Goal: Information Seeking & Learning: Check status

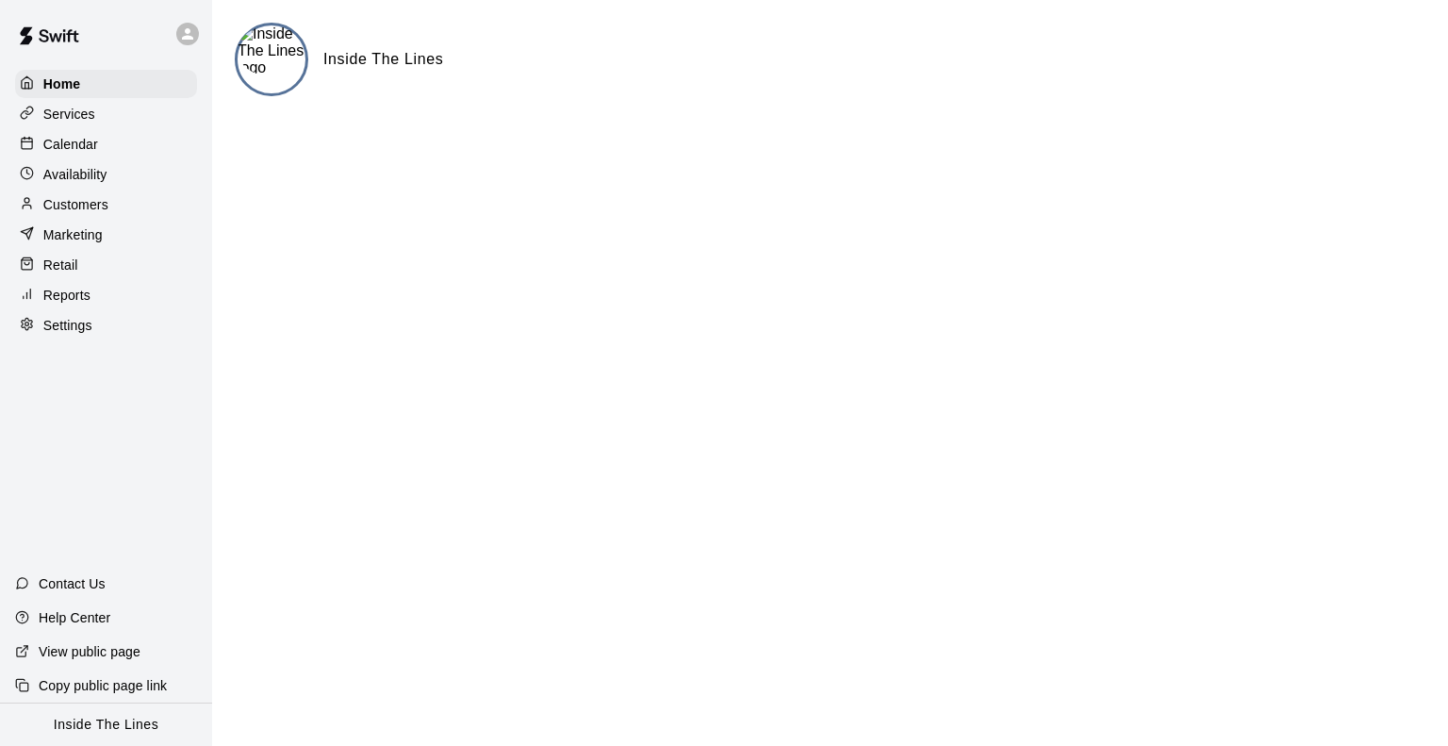
click at [112, 309] on div "Reports" at bounding box center [106, 295] width 182 height 28
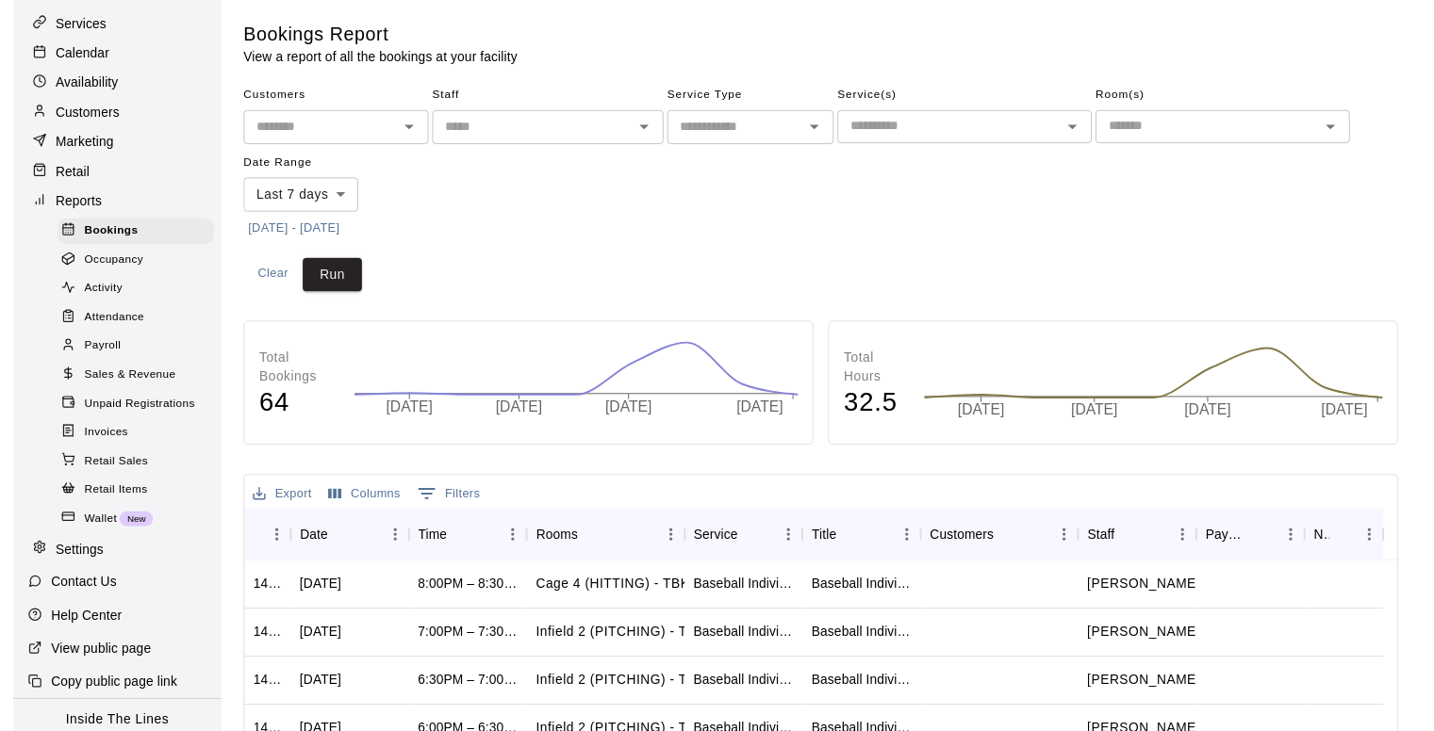
scroll to position [94, 0]
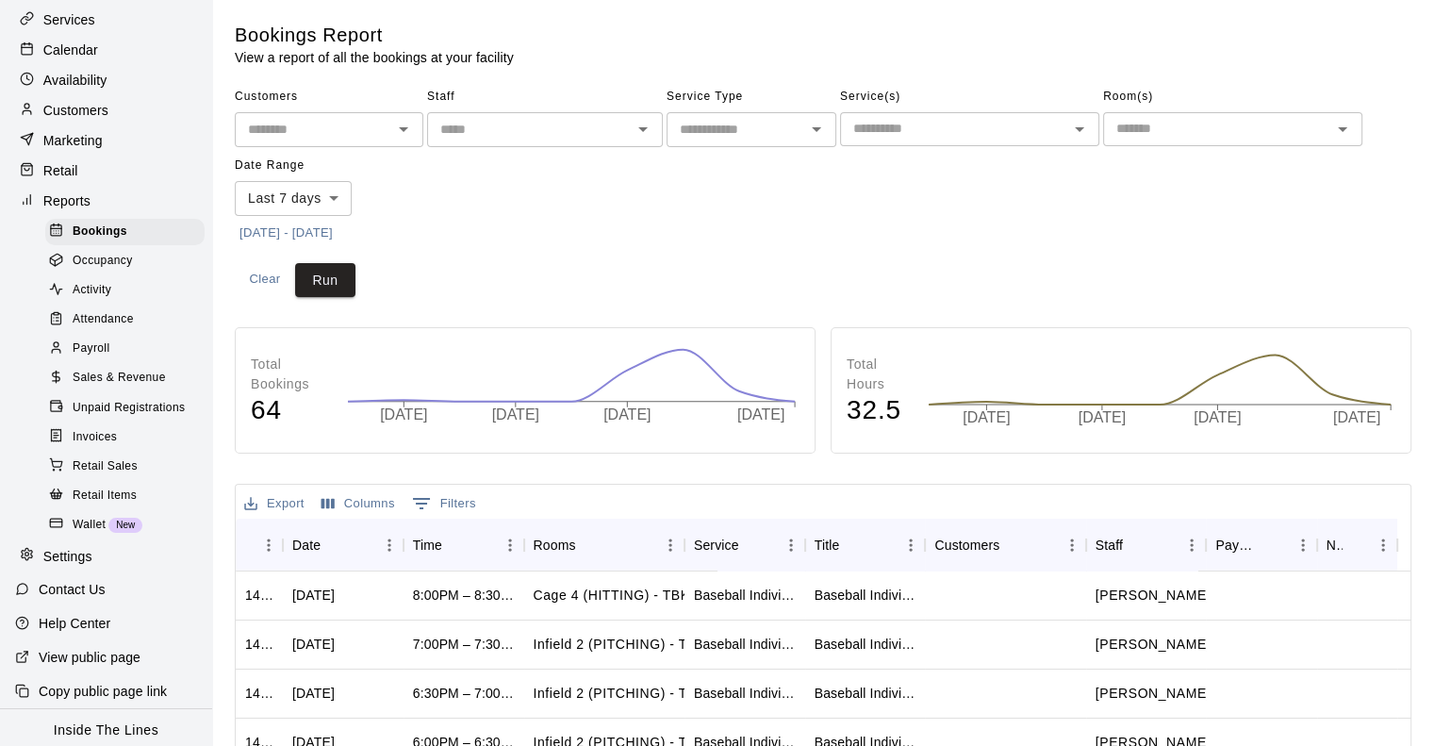
click at [124, 297] on div "Activity" at bounding box center [124, 290] width 159 height 26
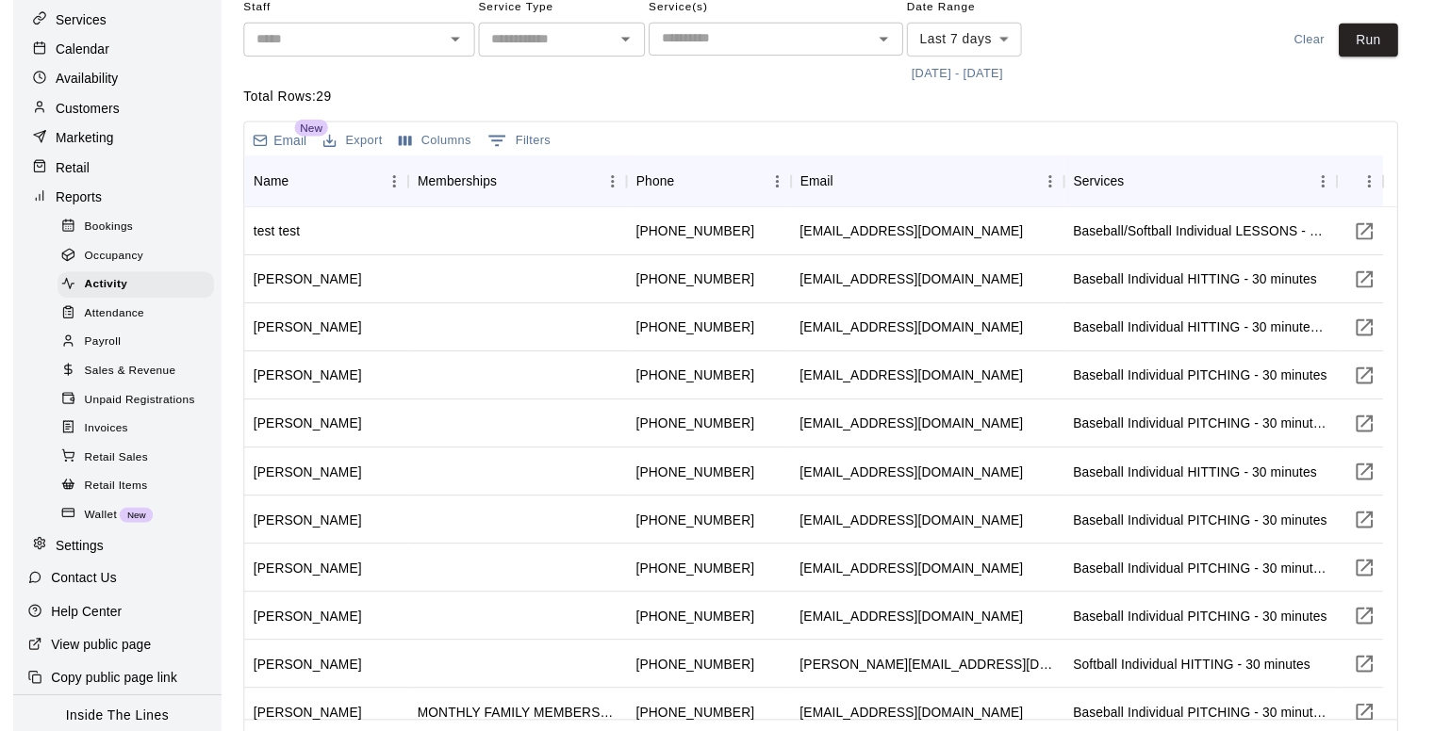
scroll to position [94, 0]
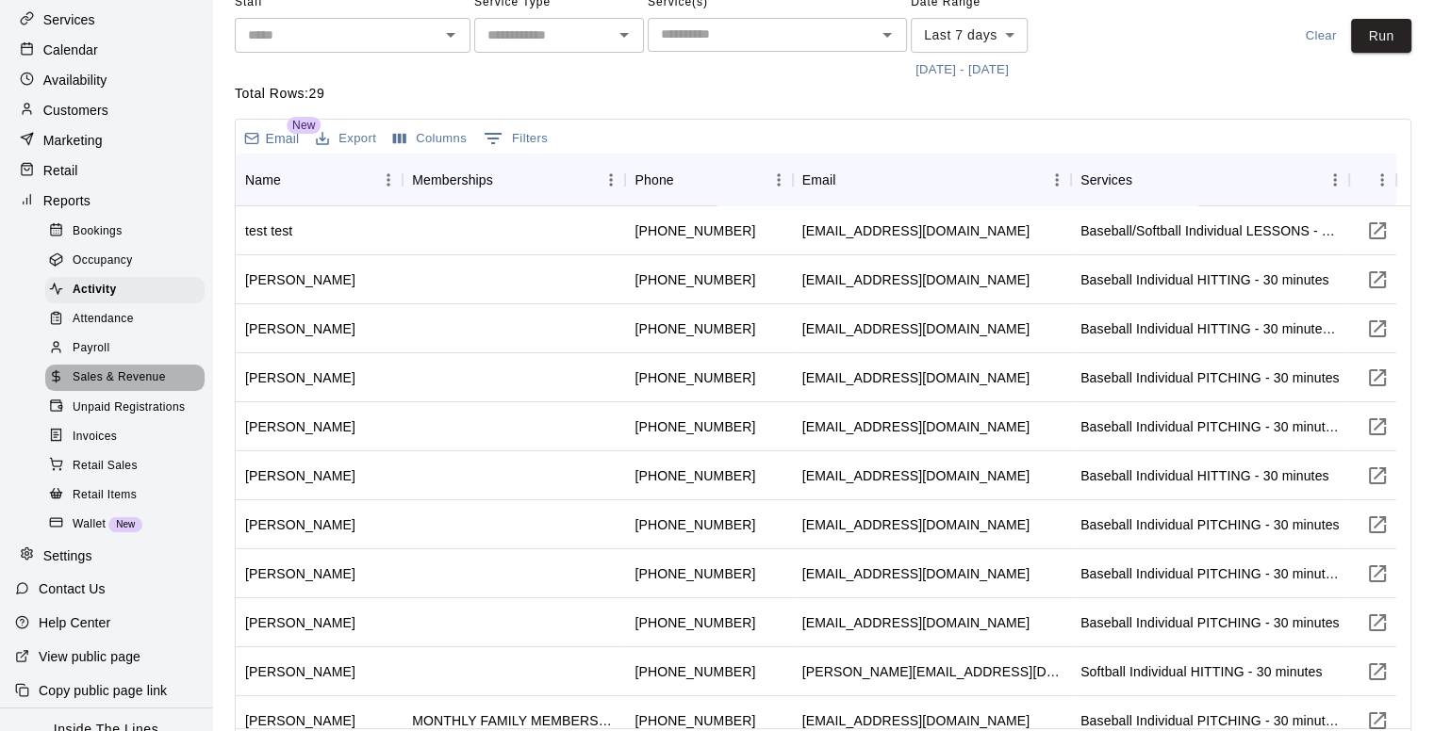
click at [136, 387] on span "Sales & Revenue" at bounding box center [119, 378] width 93 height 19
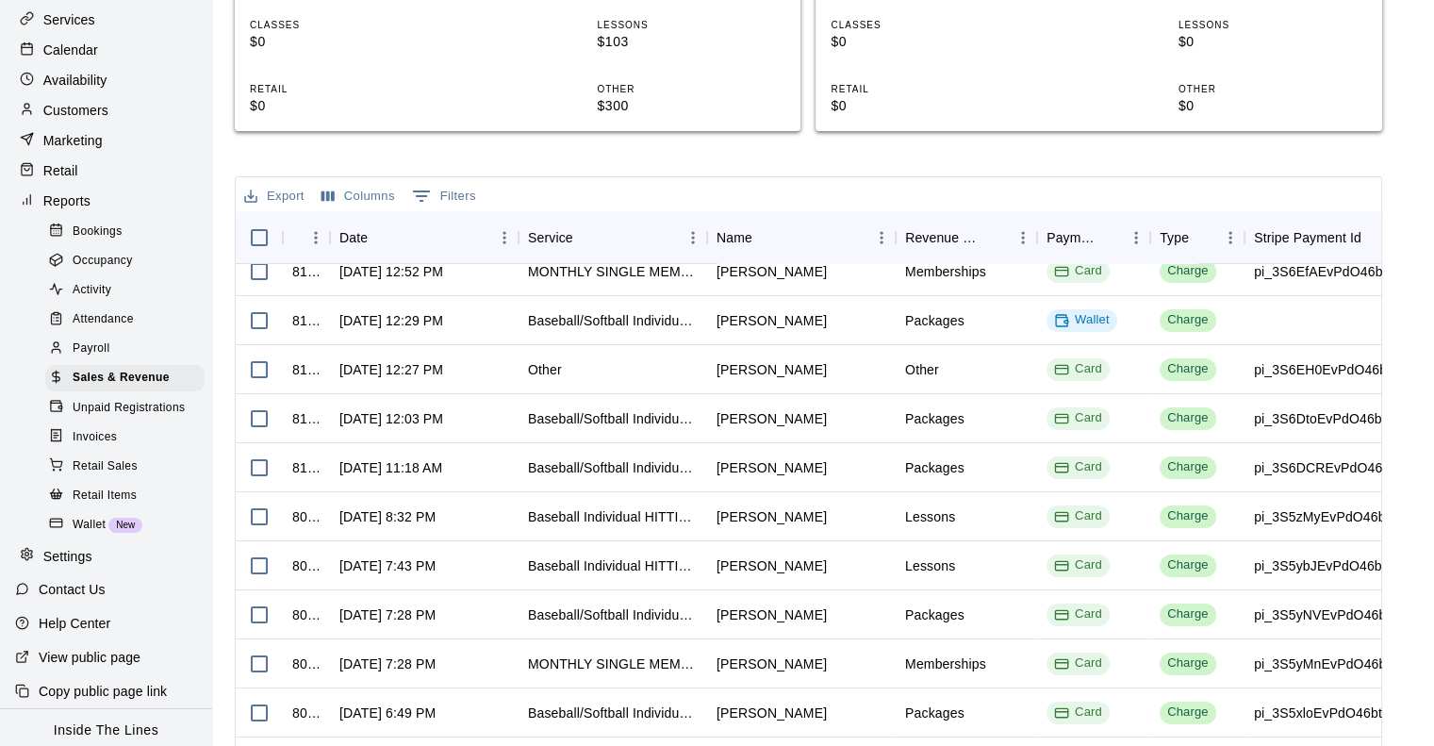
scroll to position [94, 0]
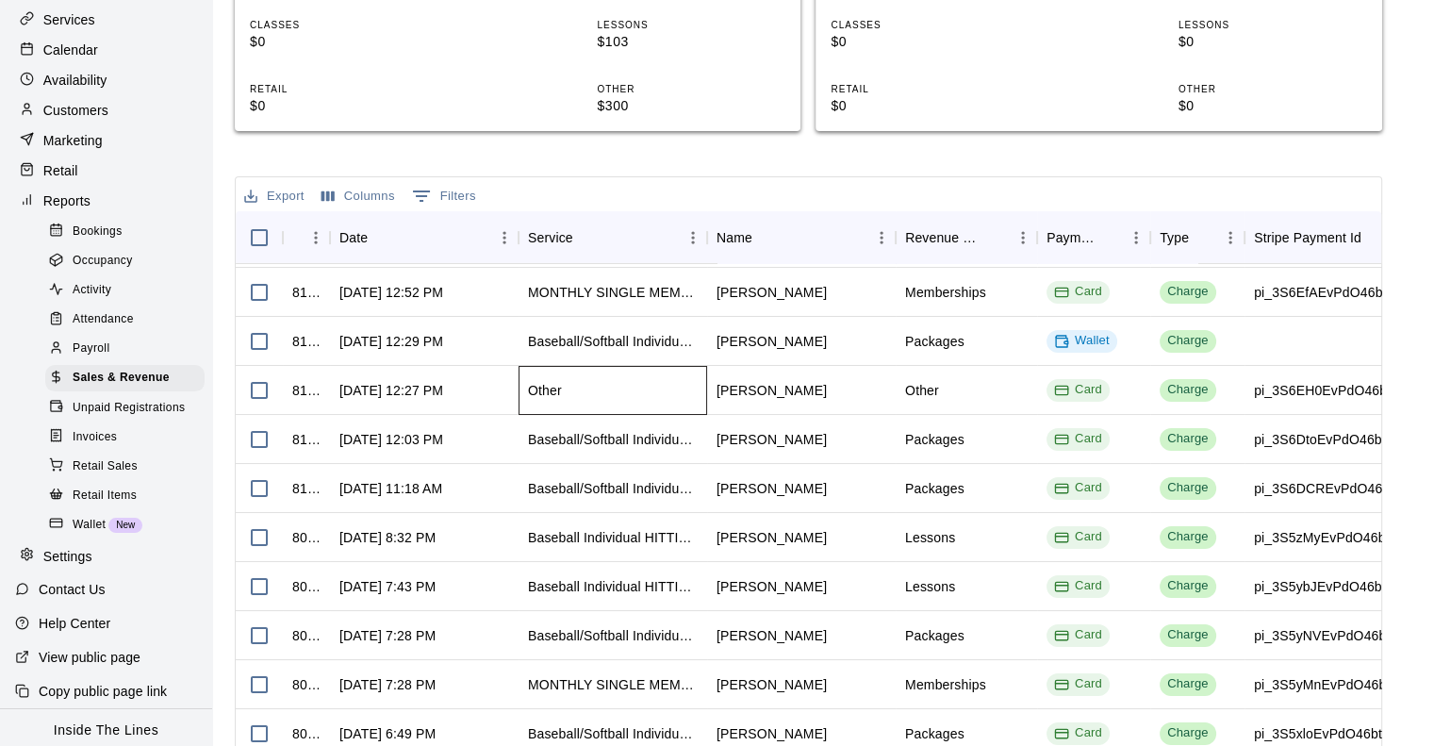
click at [696, 405] on div "Other" at bounding box center [612, 390] width 189 height 49
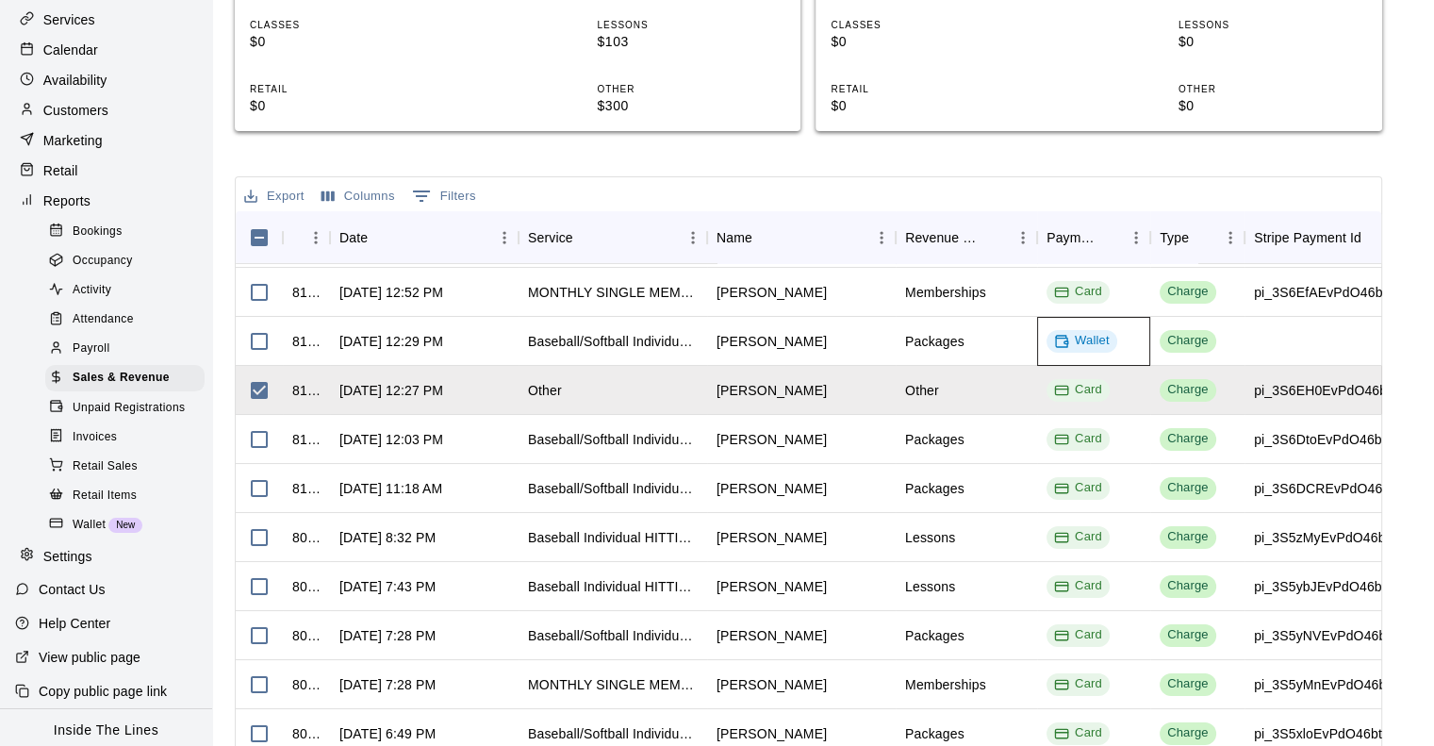
click at [1079, 346] on div "Wallet" at bounding box center [1082, 341] width 56 height 18
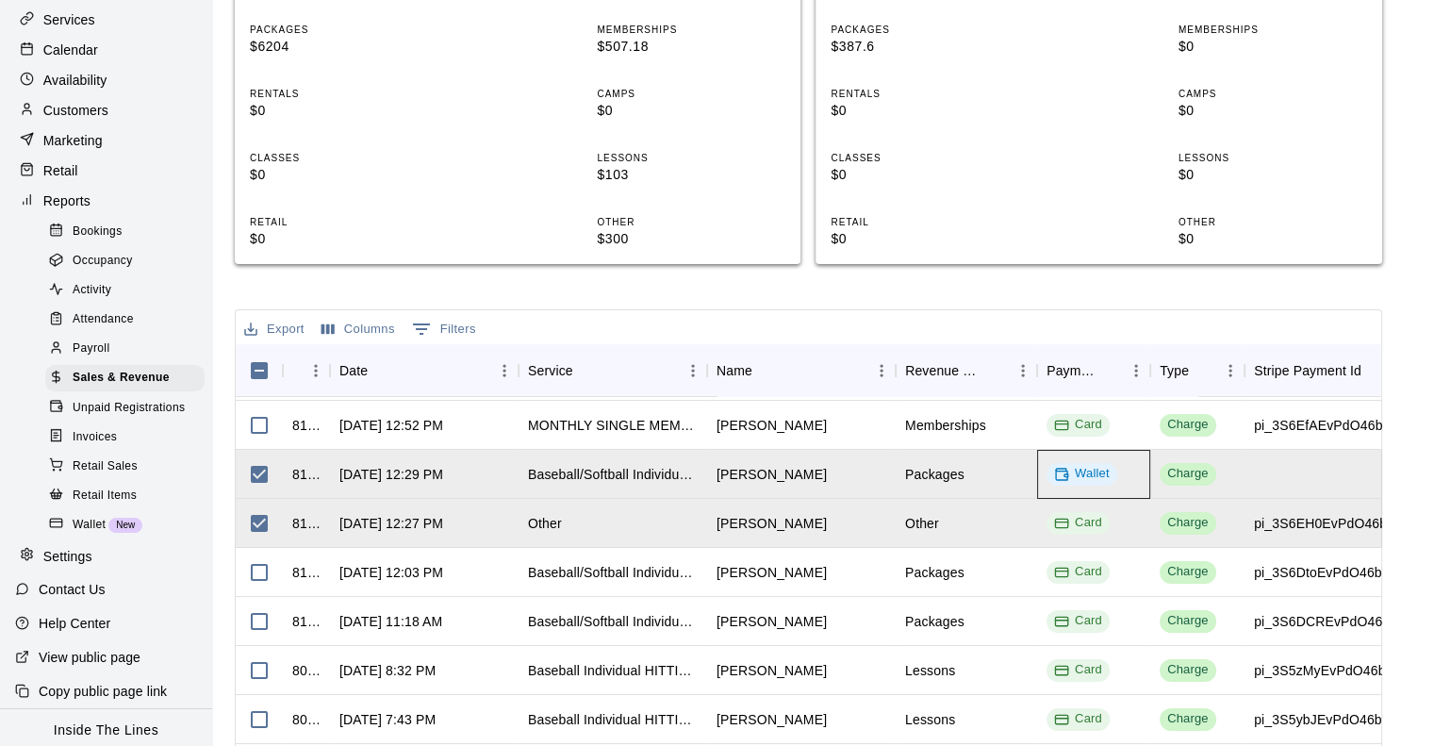
scroll to position [377, 0]
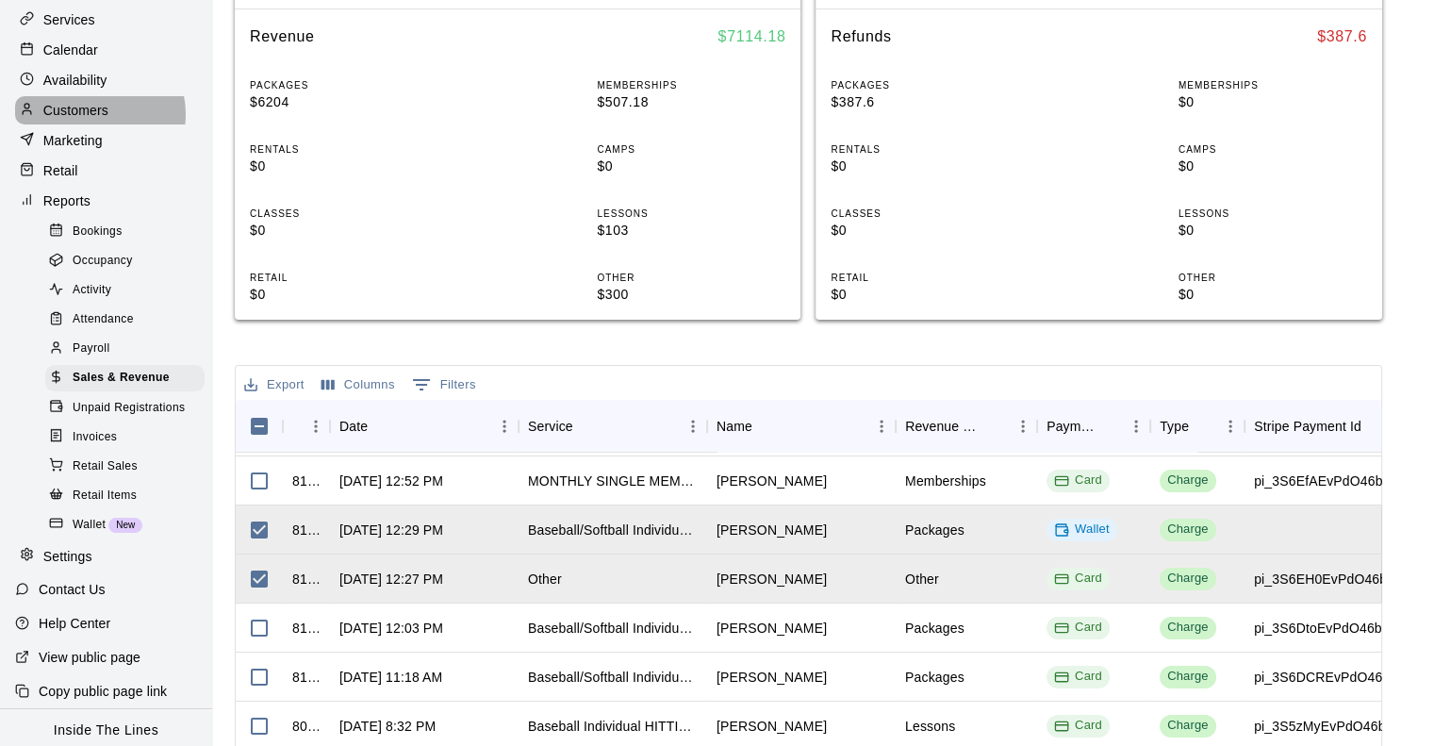
click at [93, 120] on p "Customers" at bounding box center [75, 110] width 65 height 19
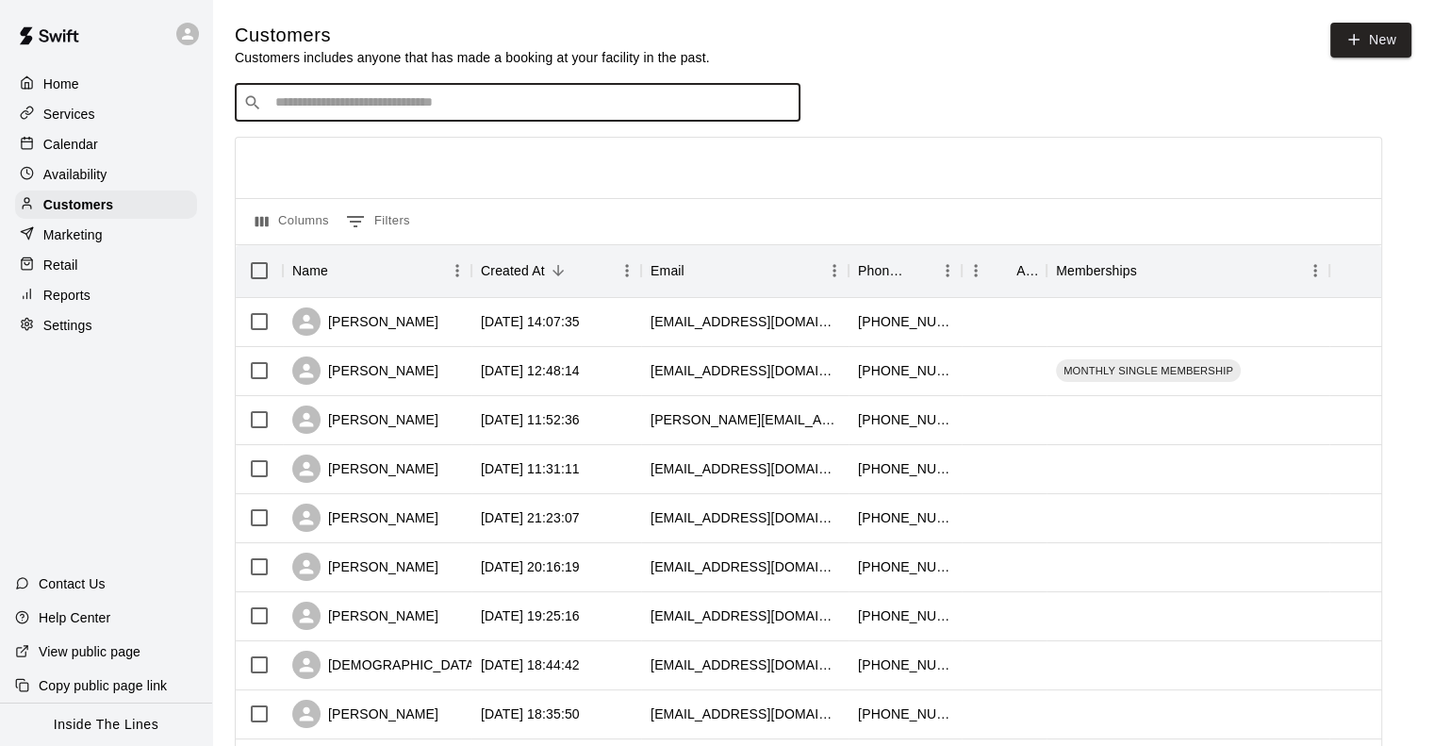
click at [425, 108] on input "Search customers by name or email" at bounding box center [531, 102] width 522 height 19
type input "***"
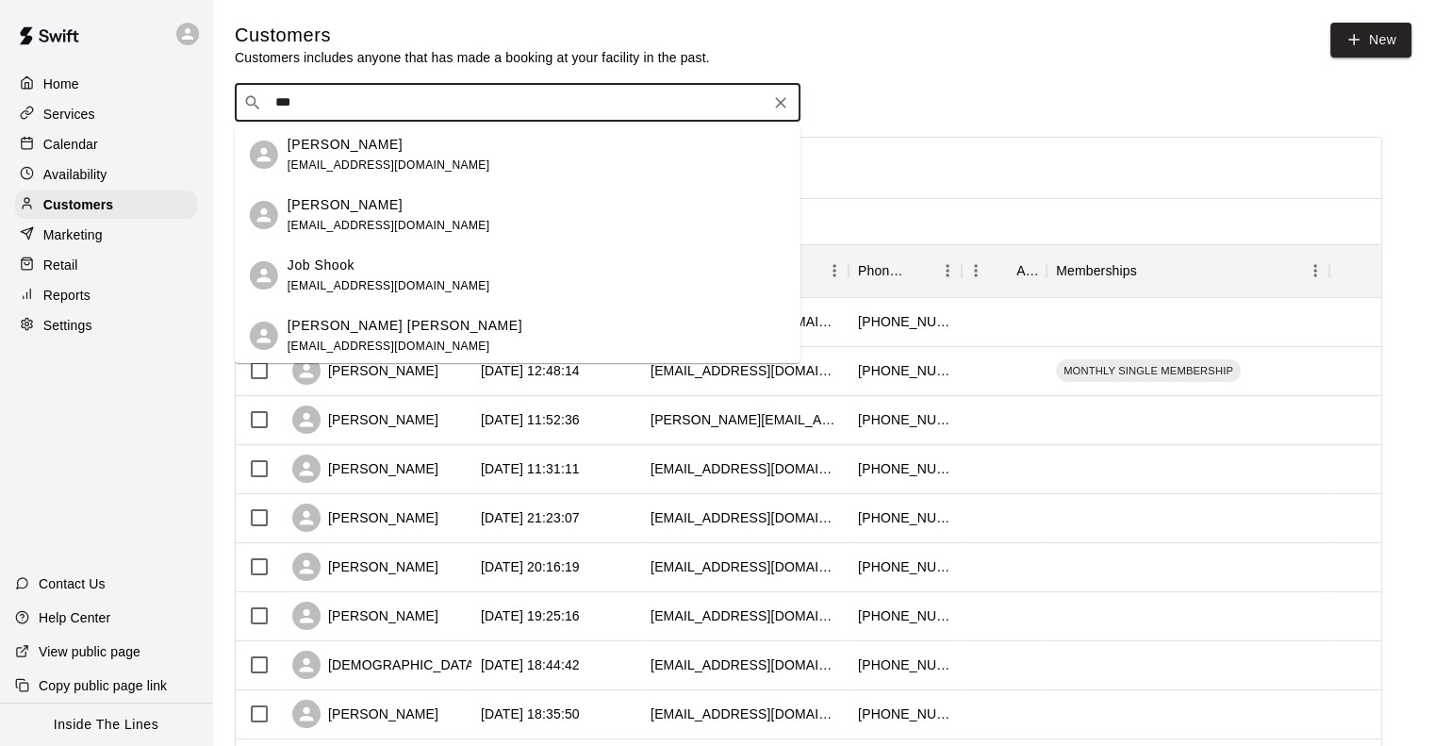
click at [411, 146] on div "[PERSON_NAME] [EMAIL_ADDRESS][DOMAIN_NAME]" at bounding box center [537, 155] width 498 height 41
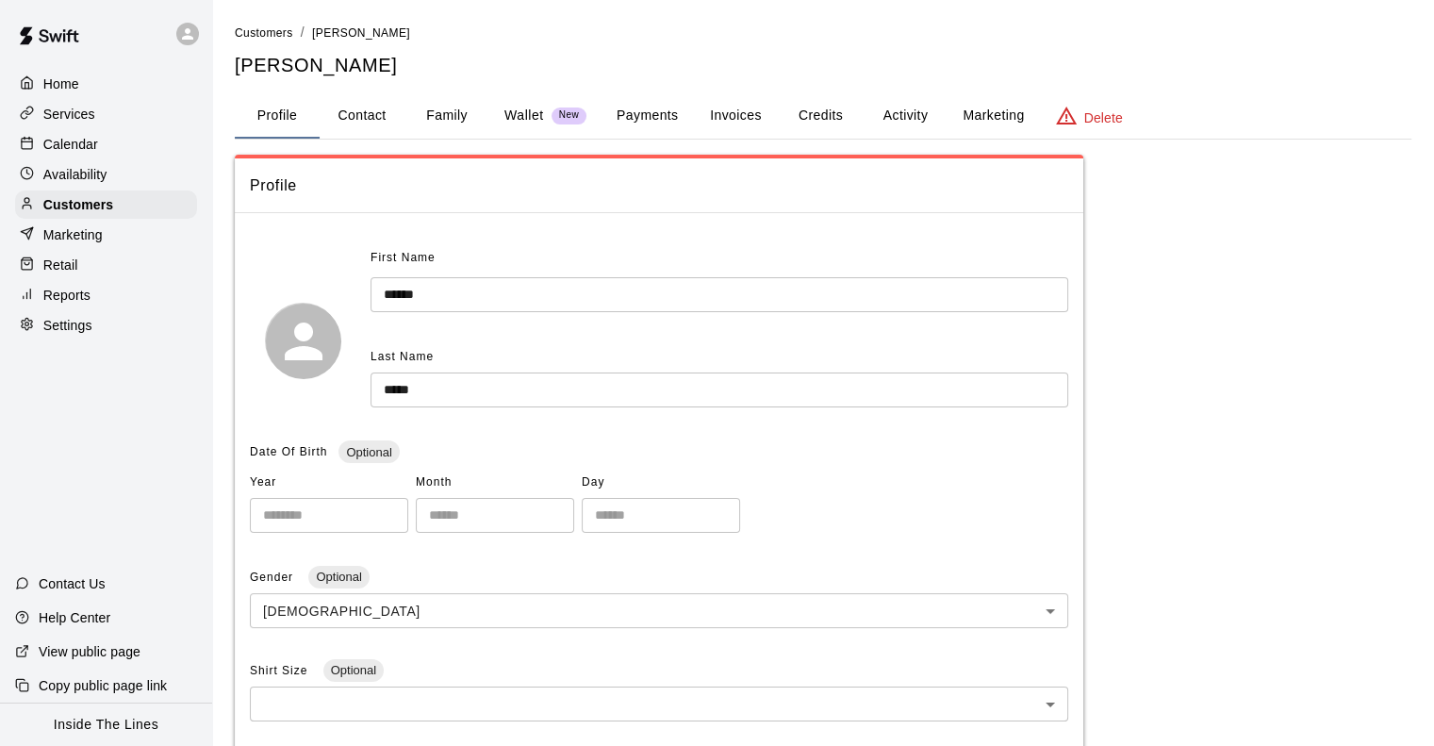
click at [543, 118] on p "Wallet" at bounding box center [524, 116] width 40 height 20
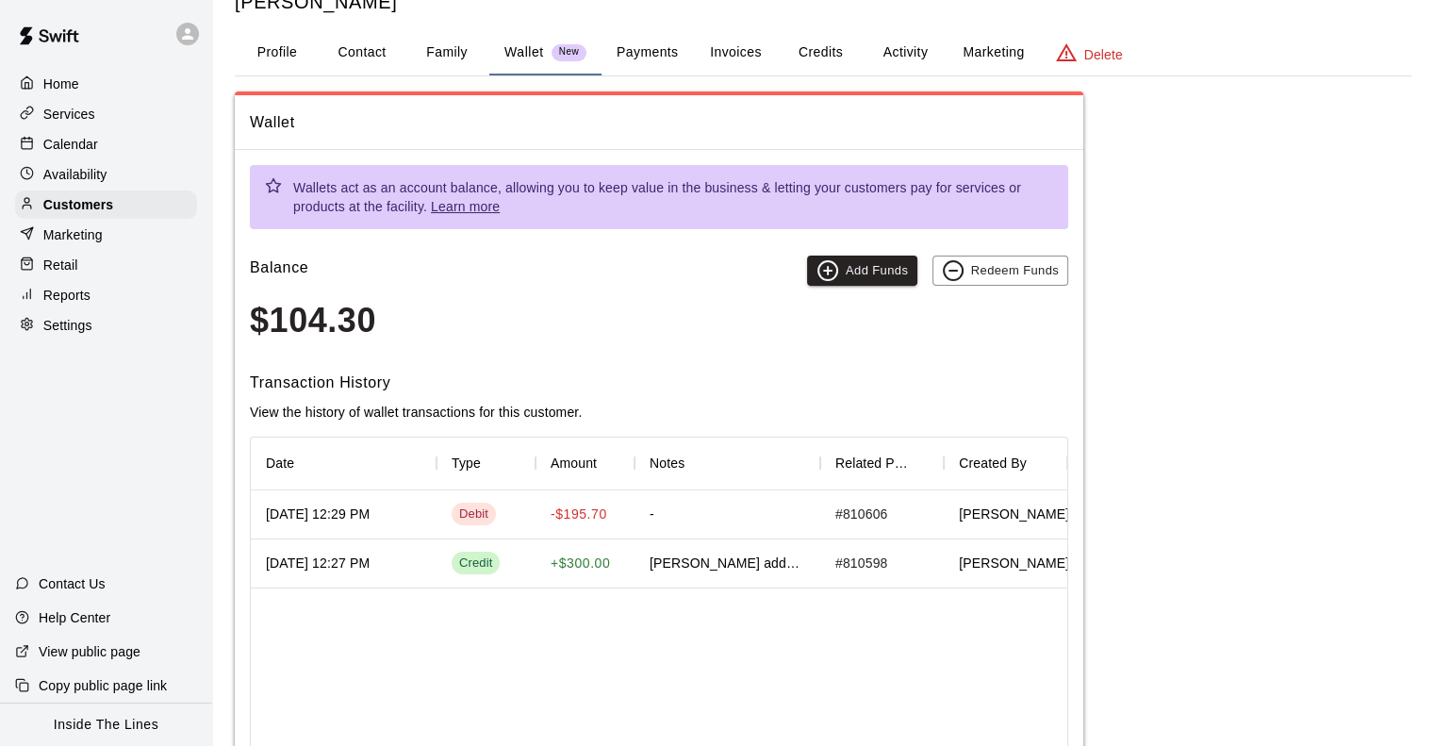
scroll to position [94, 0]
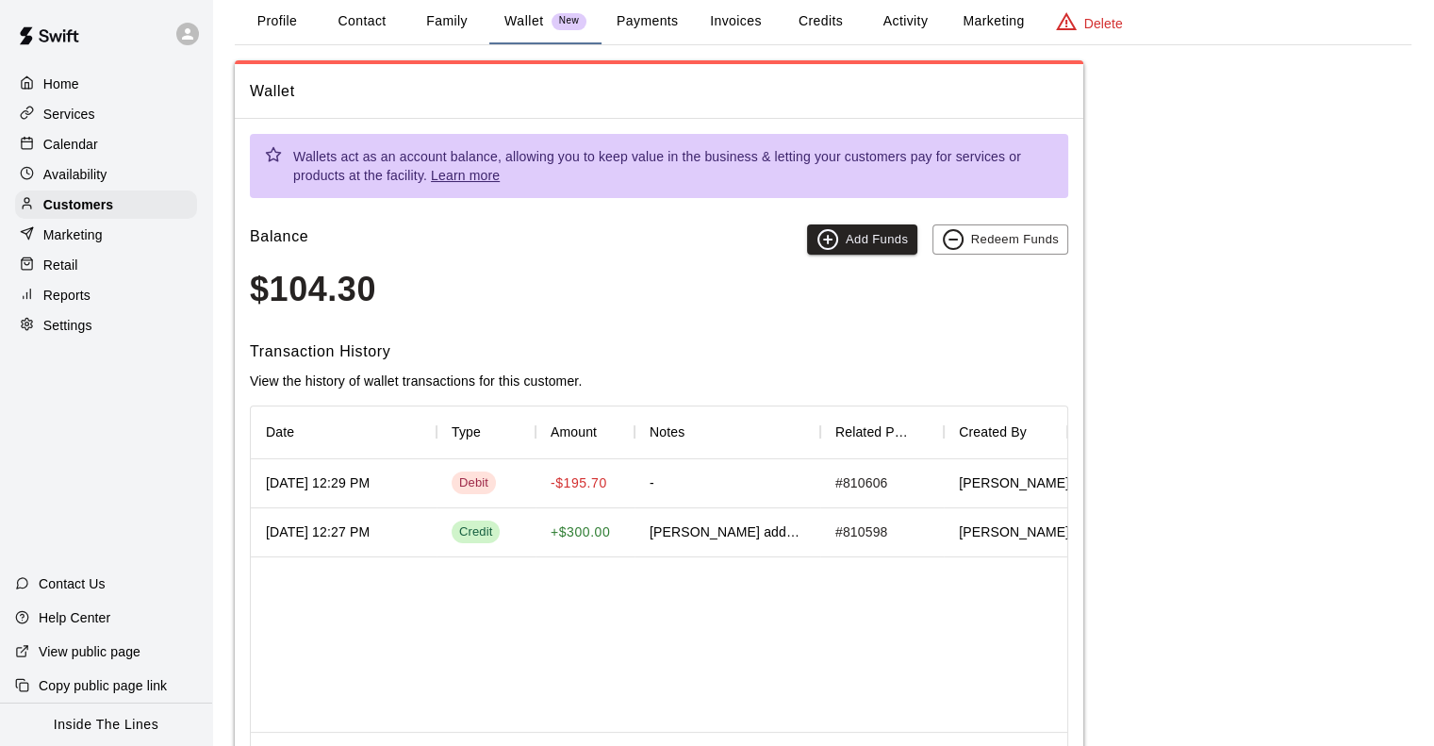
click at [773, 534] on div "[PERSON_NAME] added funds to wallet" at bounding box center [727, 531] width 156 height 19
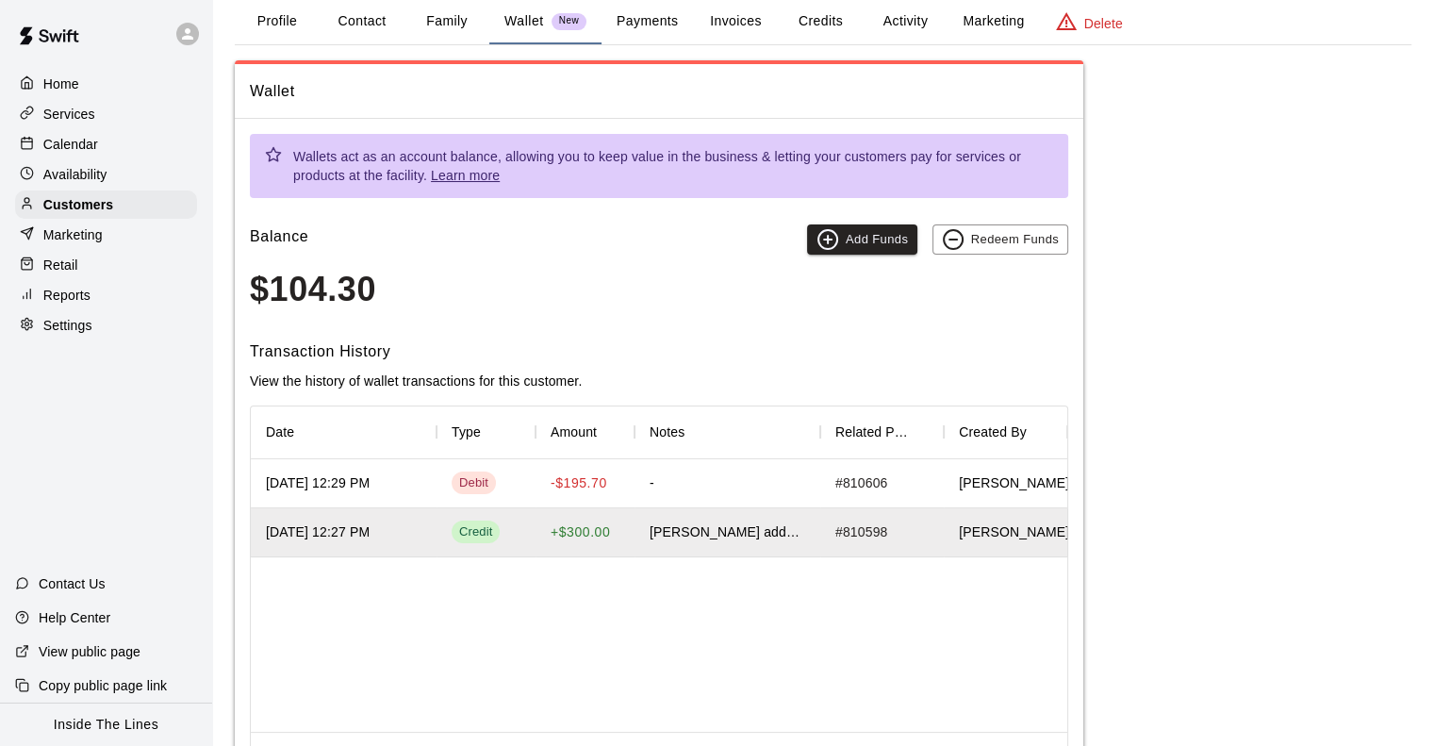
click at [778, 532] on div "[PERSON_NAME] added funds to wallet" at bounding box center [727, 531] width 156 height 19
drag, startPoint x: 821, startPoint y: 433, endPoint x: 958, endPoint y: 431, distance: 136.7
click at [973, 432] on div "Date Type Amount Notes Related Payment ID Created By" at bounding box center [659, 431] width 816 height 53
click at [781, 534] on div "[PERSON_NAME] added funds to wallet" at bounding box center [727, 531] width 156 height 19
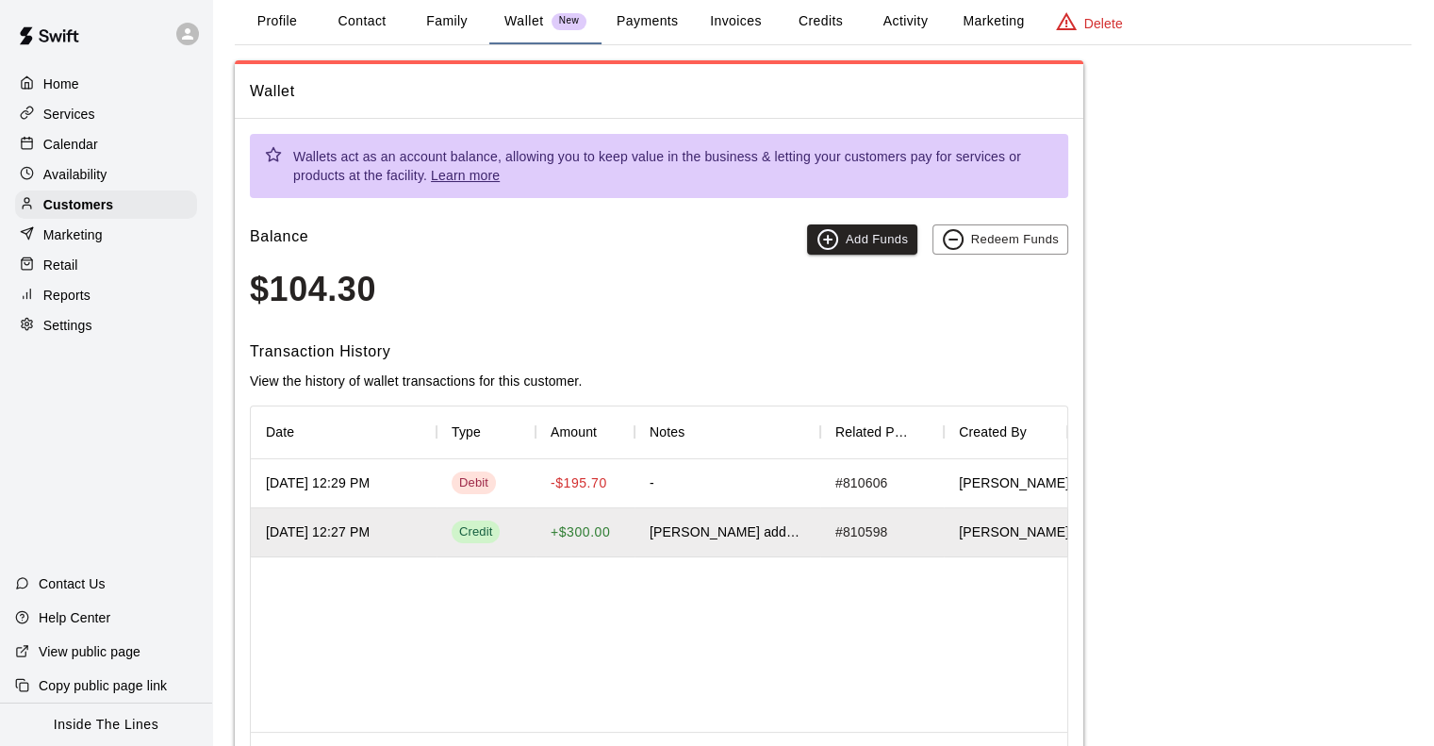
click at [672, 489] on div "-" at bounding box center [727, 483] width 186 height 49
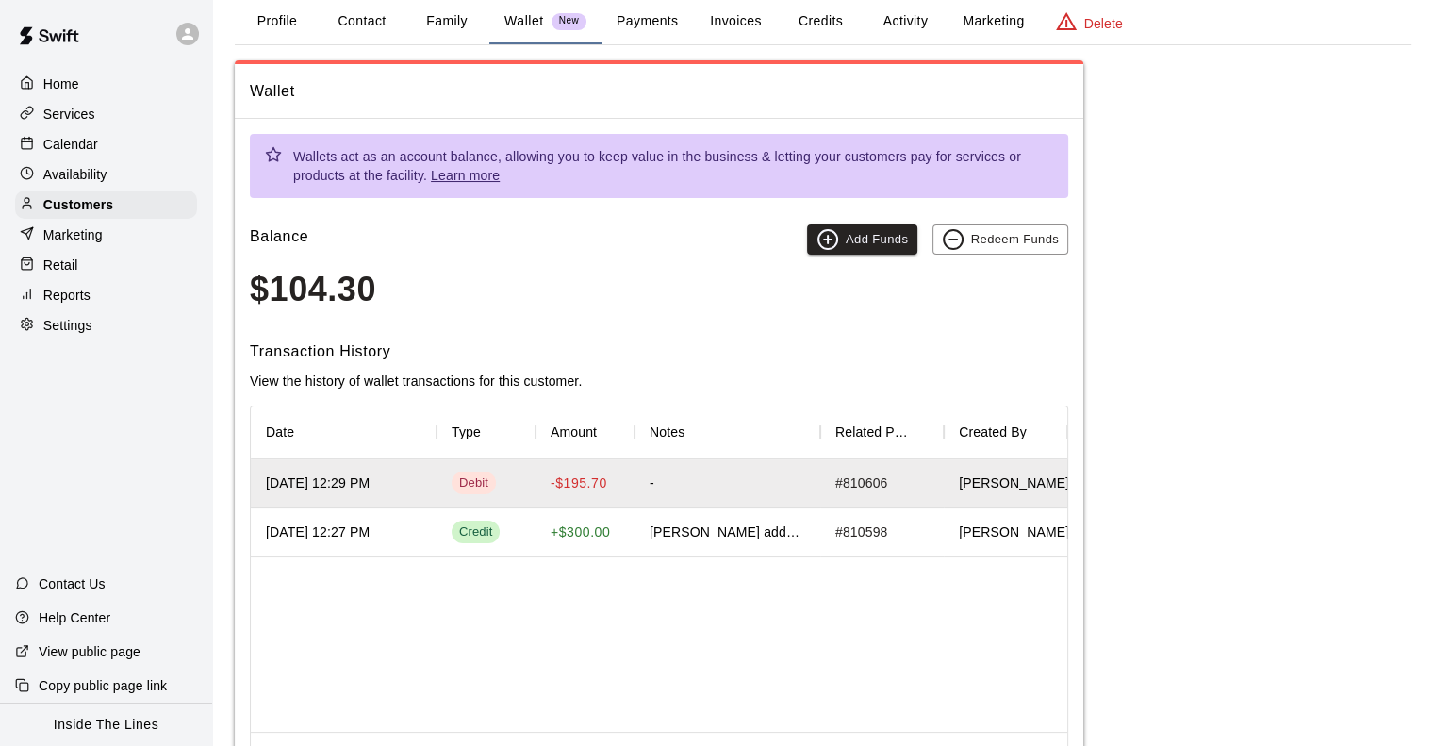
click at [479, 534] on div "Credit" at bounding box center [476, 532] width 34 height 18
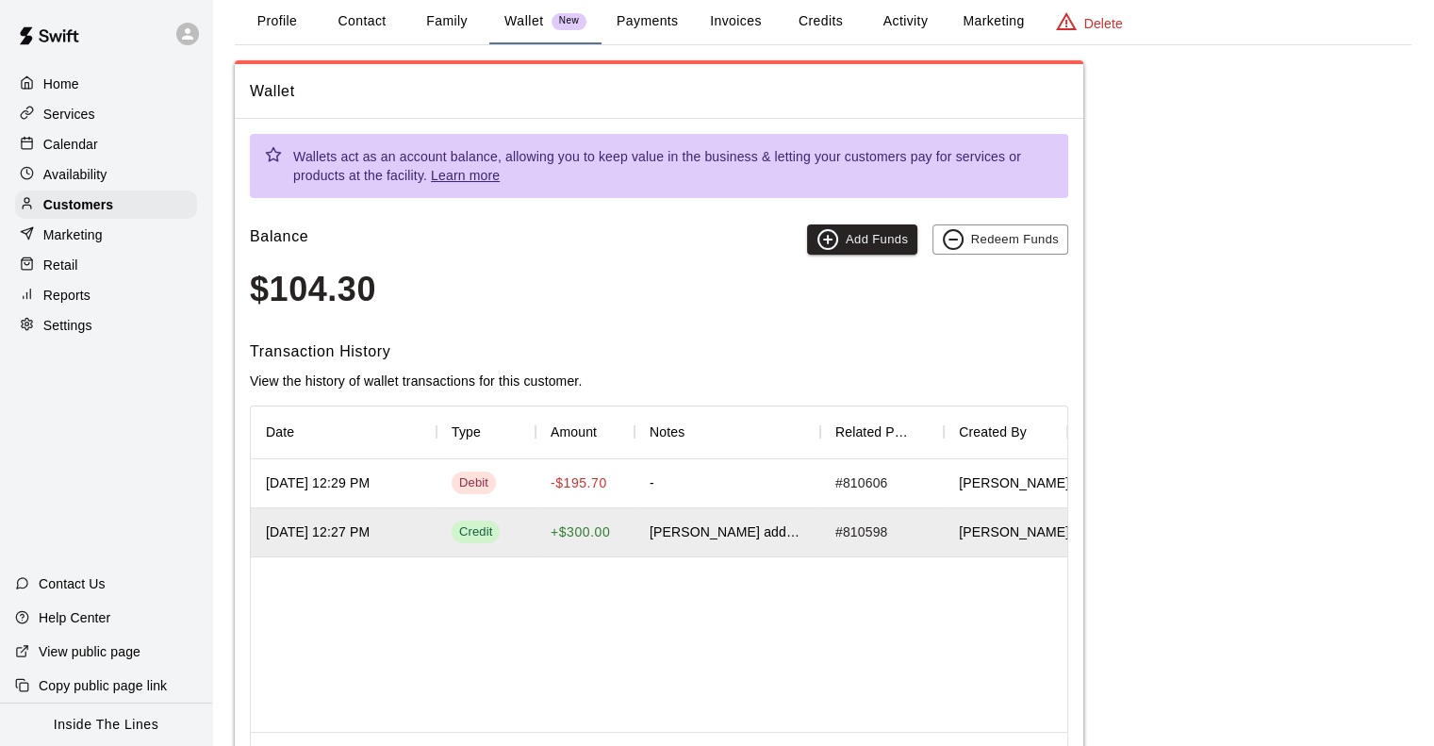
click at [655, 19] on button "Payments" at bounding box center [646, 21] width 91 height 45
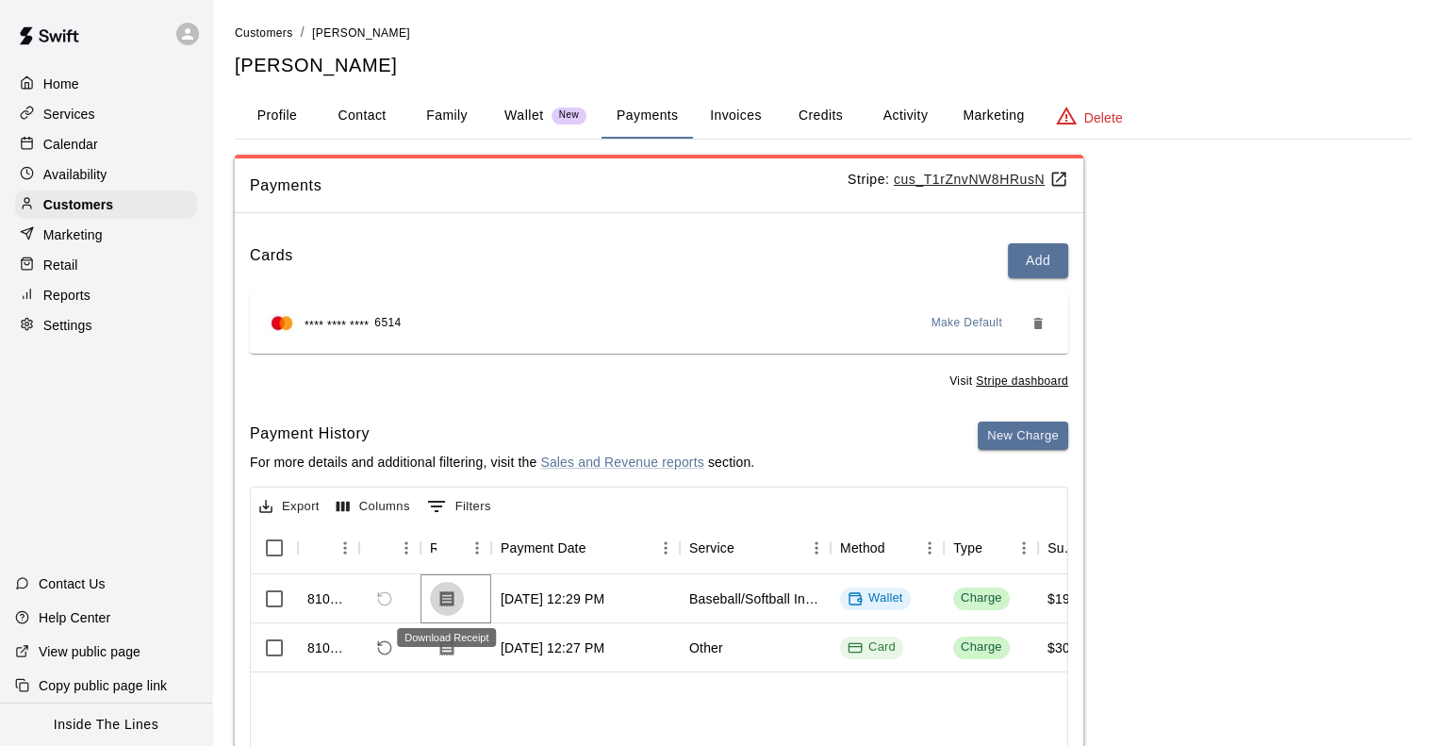
click at [448, 602] on icon "Download Receipt" at bounding box center [447, 598] width 14 height 16
click at [452, 647] on icon "Download Receipt" at bounding box center [447, 647] width 14 height 16
click at [87, 296] on div "Reports" at bounding box center [106, 295] width 182 height 28
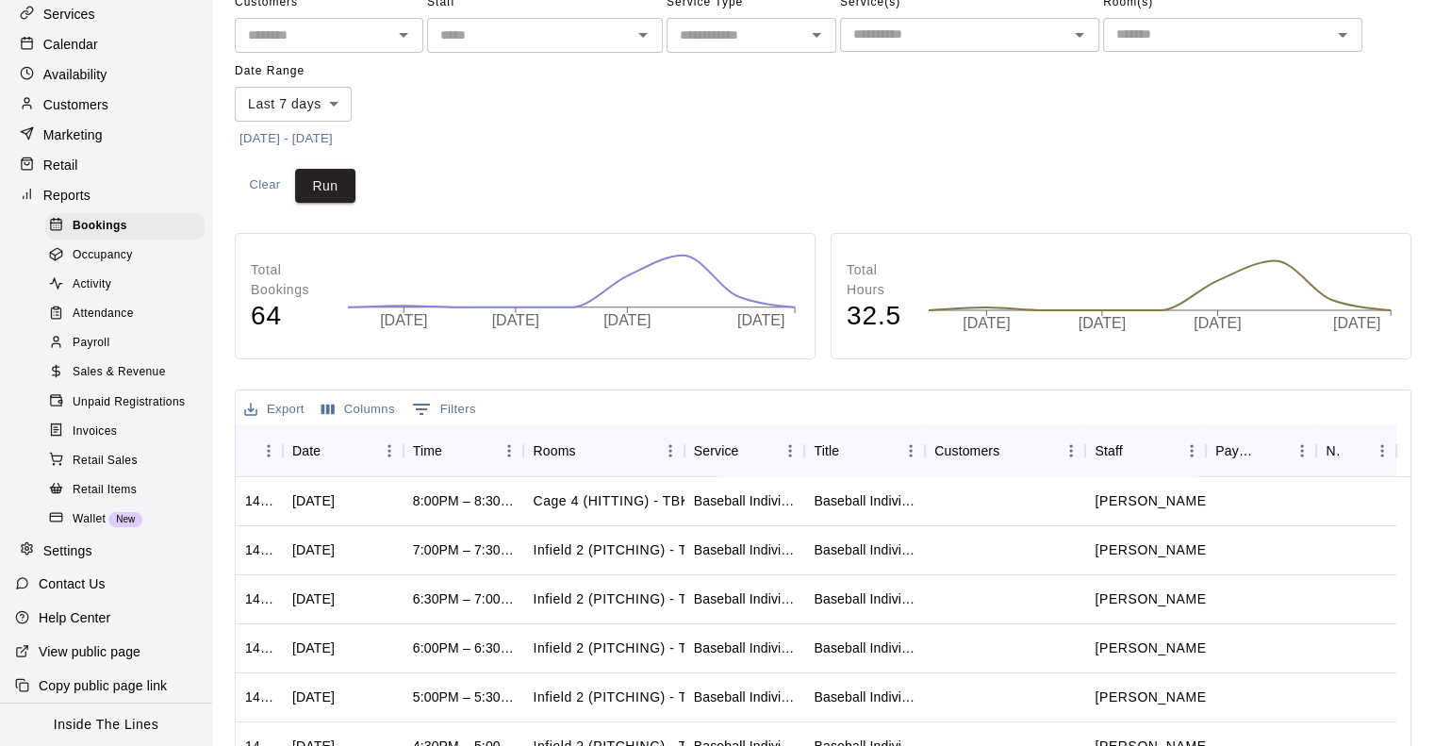
scroll to position [130, 0]
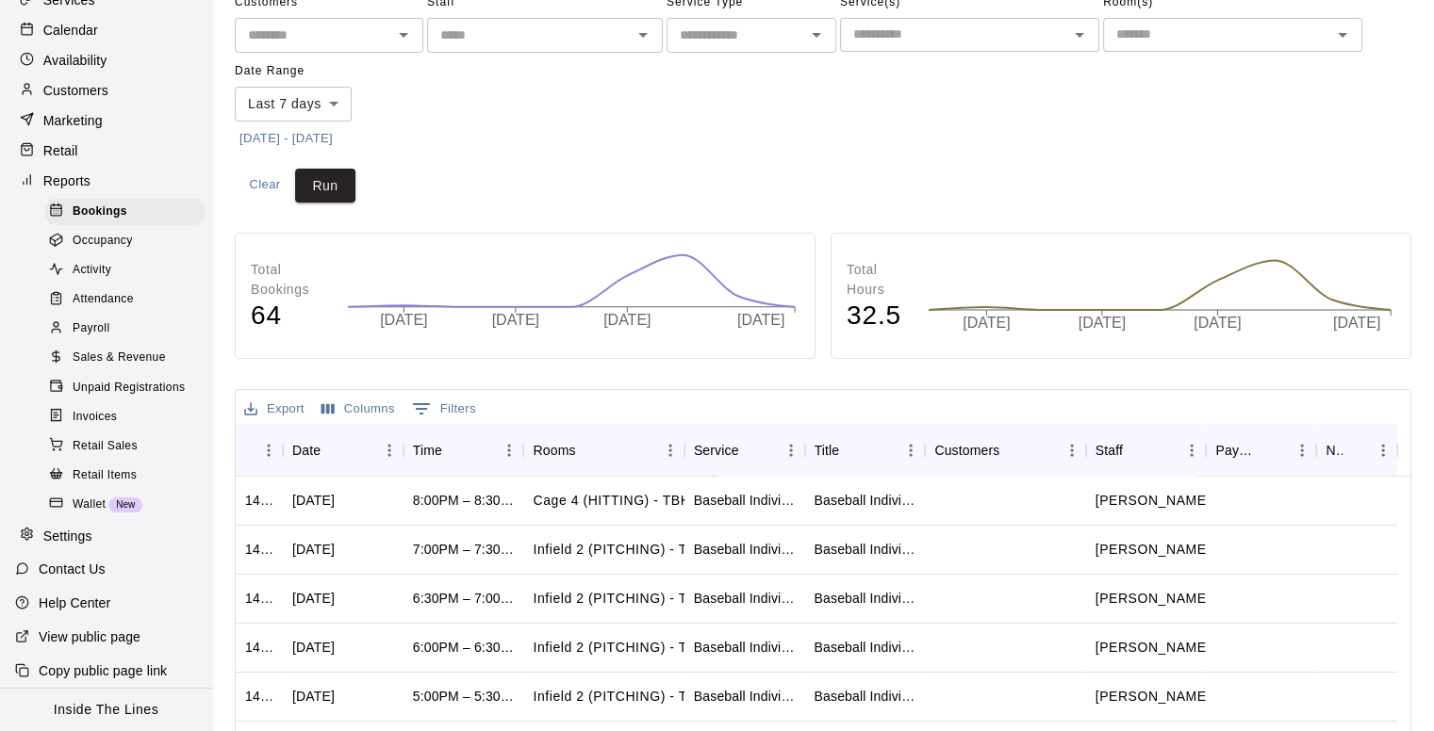
click at [95, 515] on span "Wallet" at bounding box center [89, 505] width 33 height 19
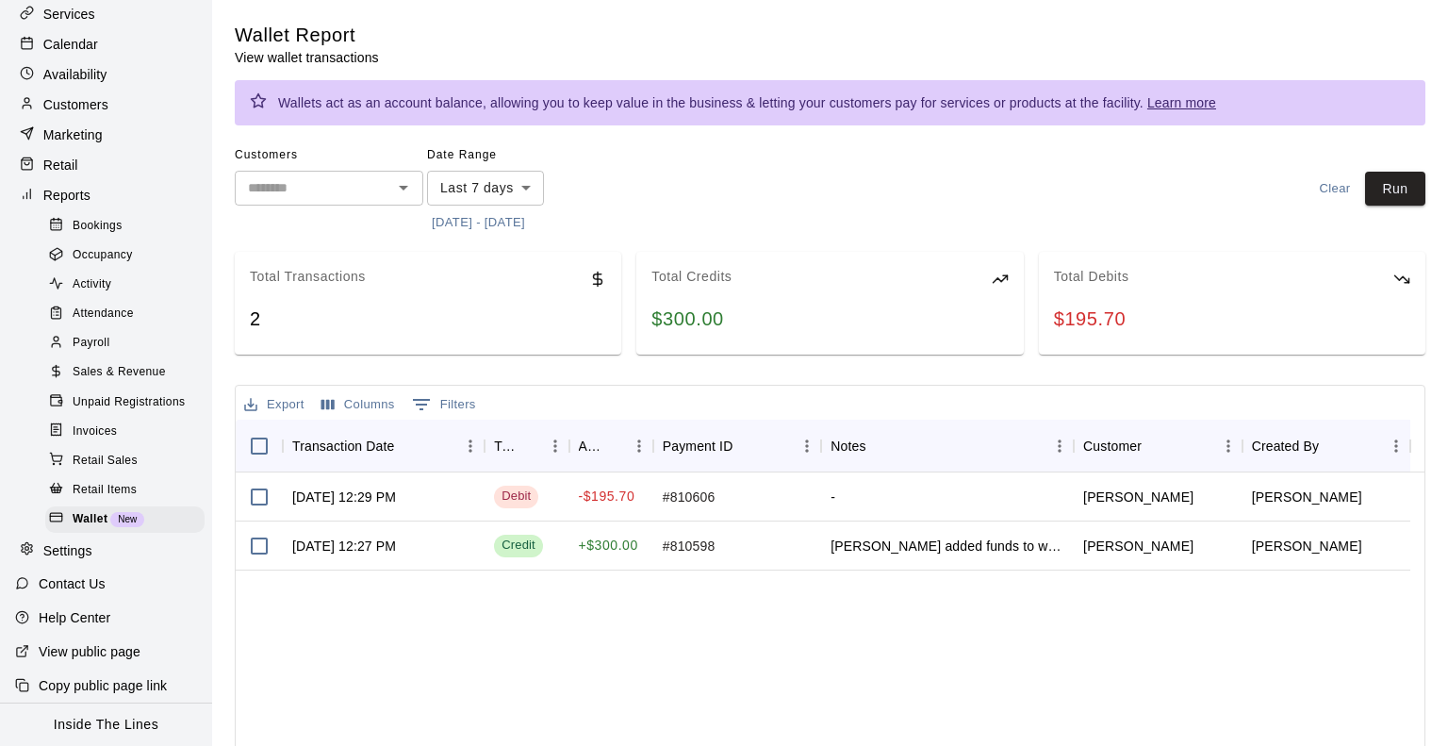
click at [517, 191] on body "Home Services Calendar Availability Customers Marketing Retail Reports Bookings…" at bounding box center [724, 526] width 1448 height 1052
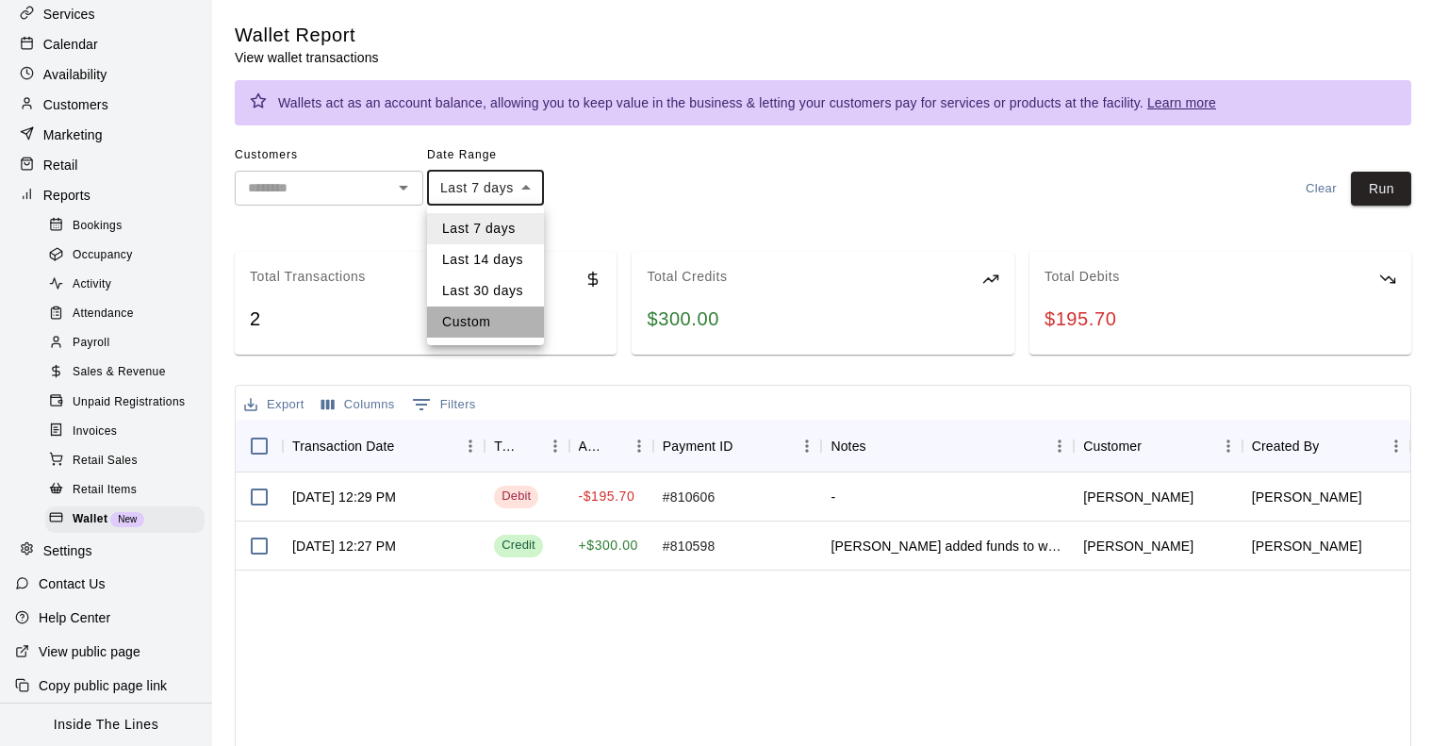
click at [490, 326] on li "Custom" at bounding box center [485, 321] width 117 height 31
type input "******"
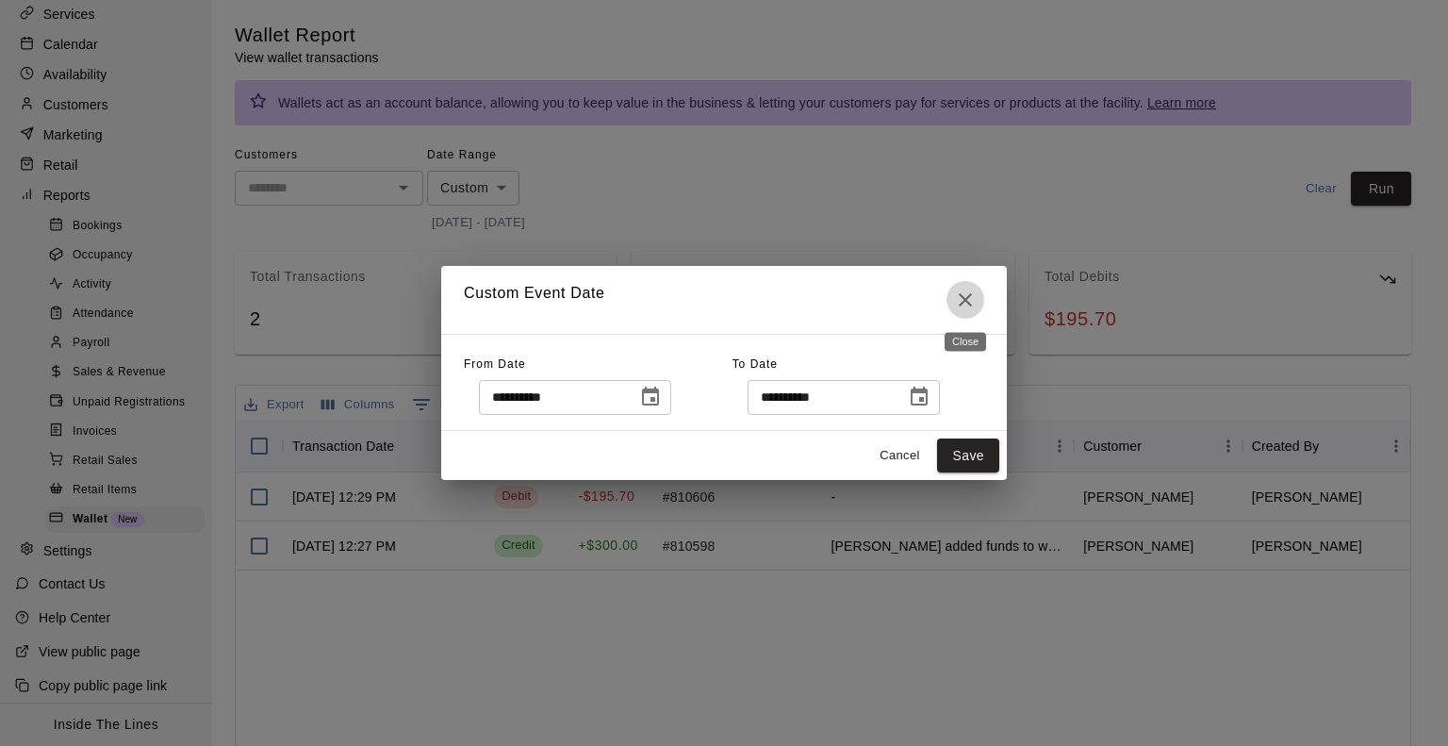
click at [973, 298] on icon "Close" at bounding box center [965, 299] width 23 height 23
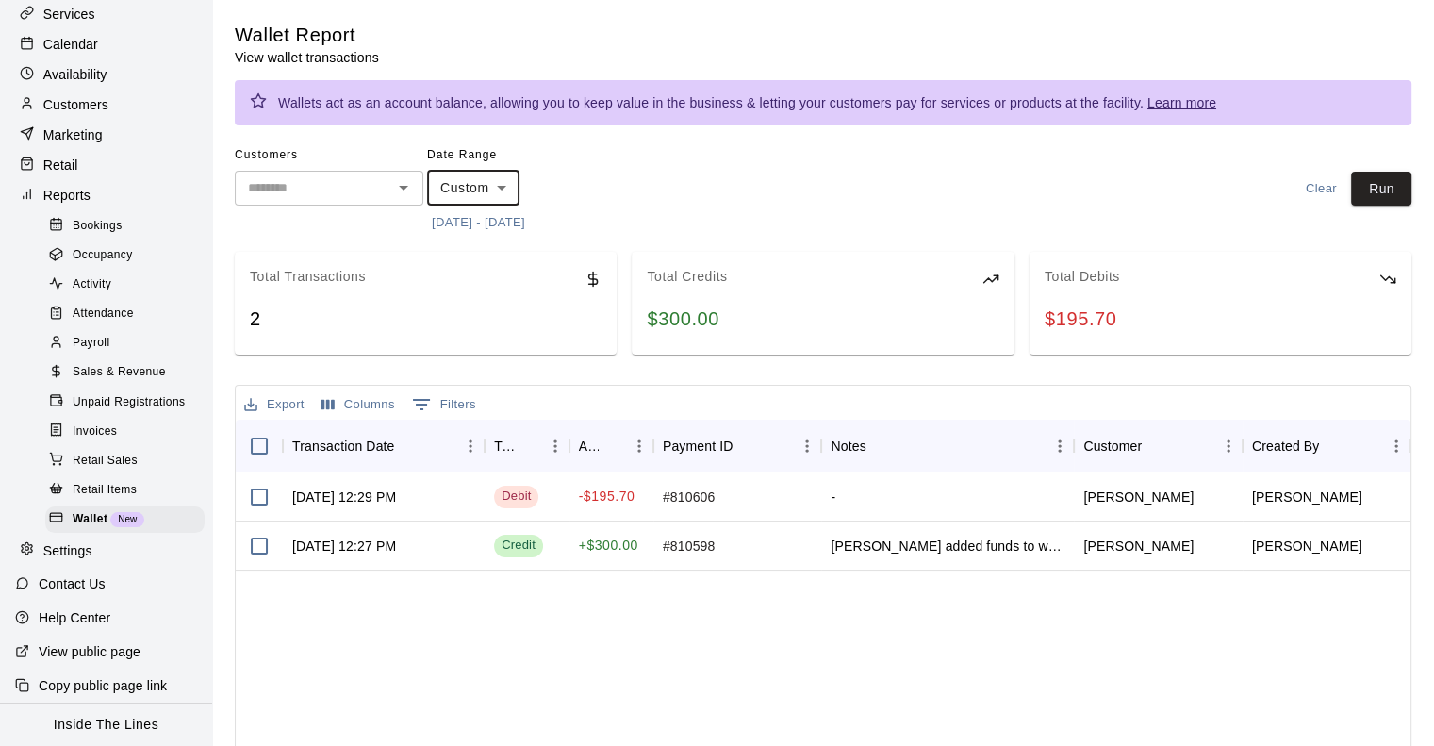
click at [403, 189] on icon "Open" at bounding box center [403, 187] width 23 height 23
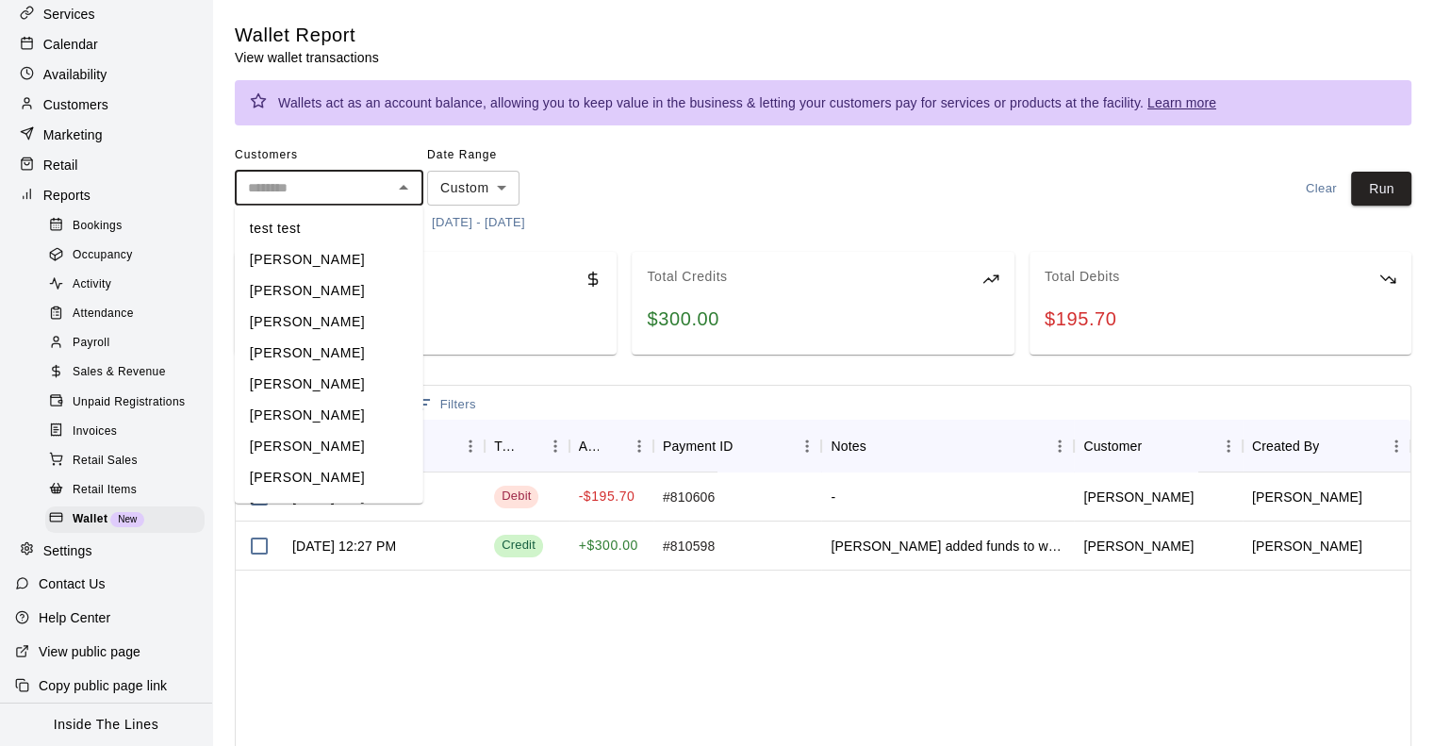
click at [317, 407] on li "[PERSON_NAME]" at bounding box center [329, 415] width 189 height 31
type input "**********"
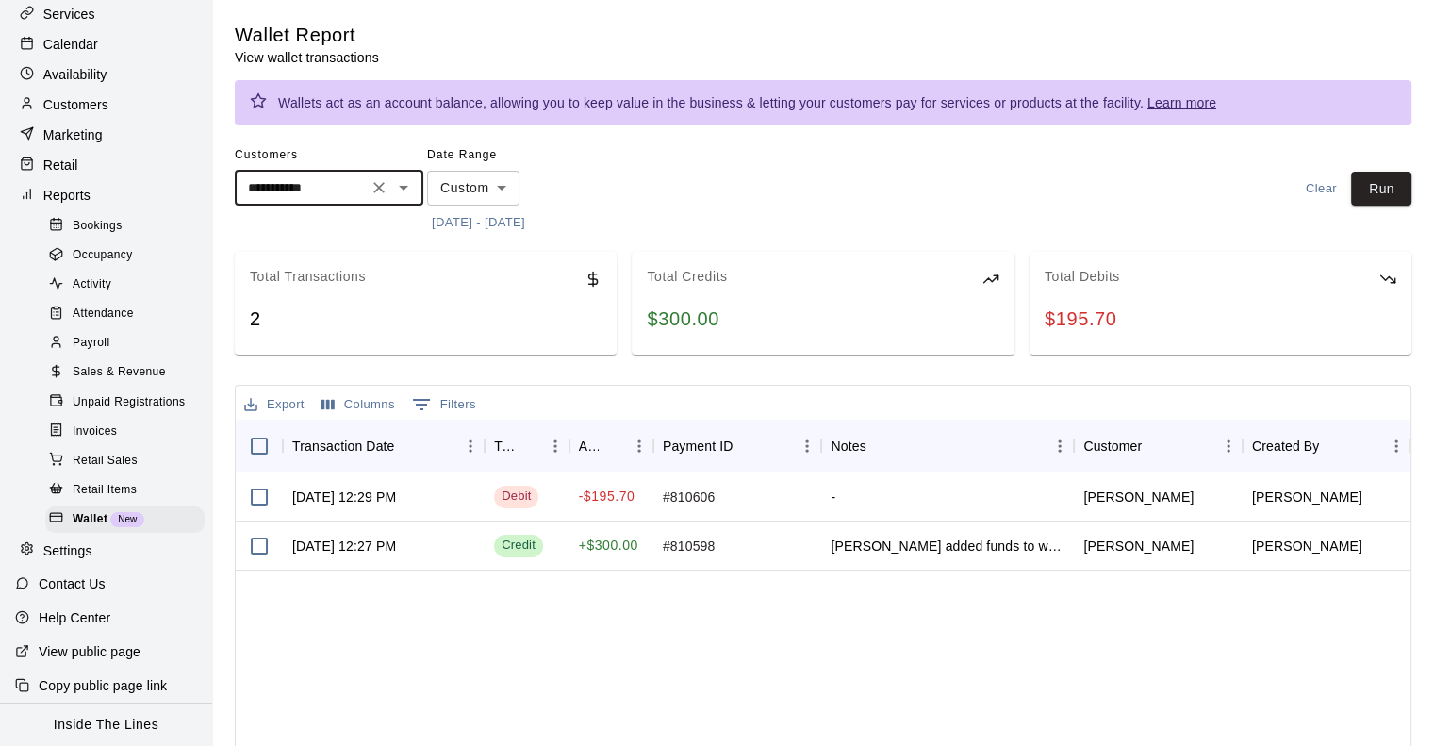
scroll to position [36, 0]
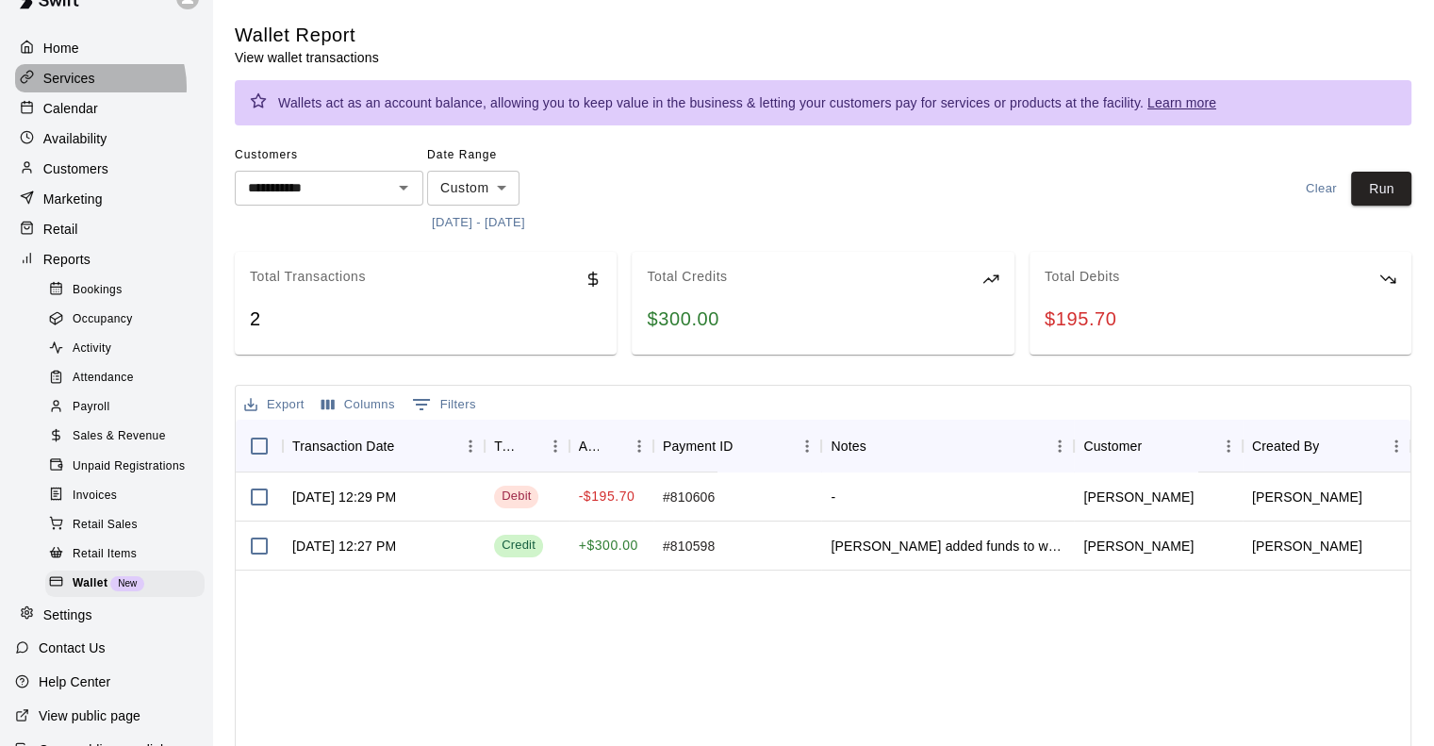
click at [89, 88] on p "Services" at bounding box center [69, 78] width 52 height 19
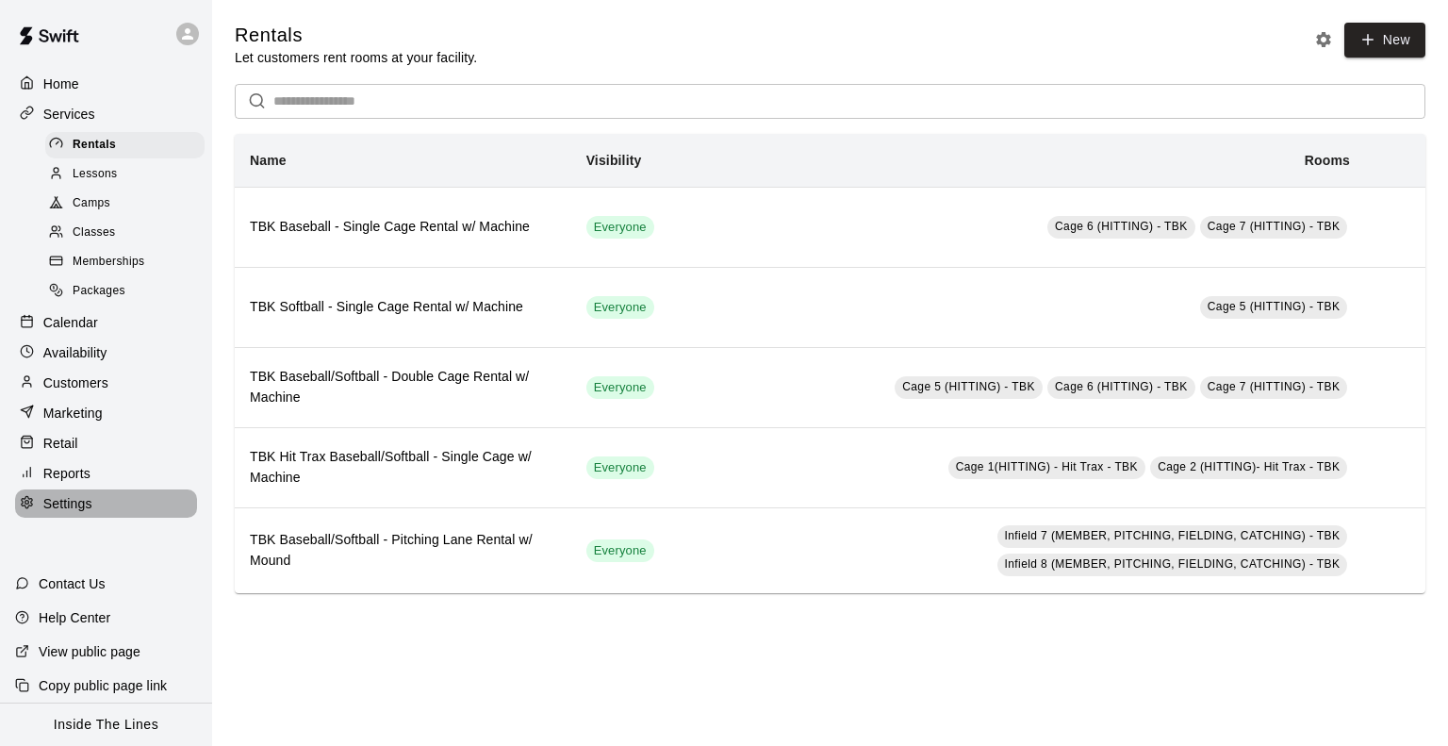
click at [74, 513] on p "Settings" at bounding box center [67, 503] width 49 height 19
select select "**"
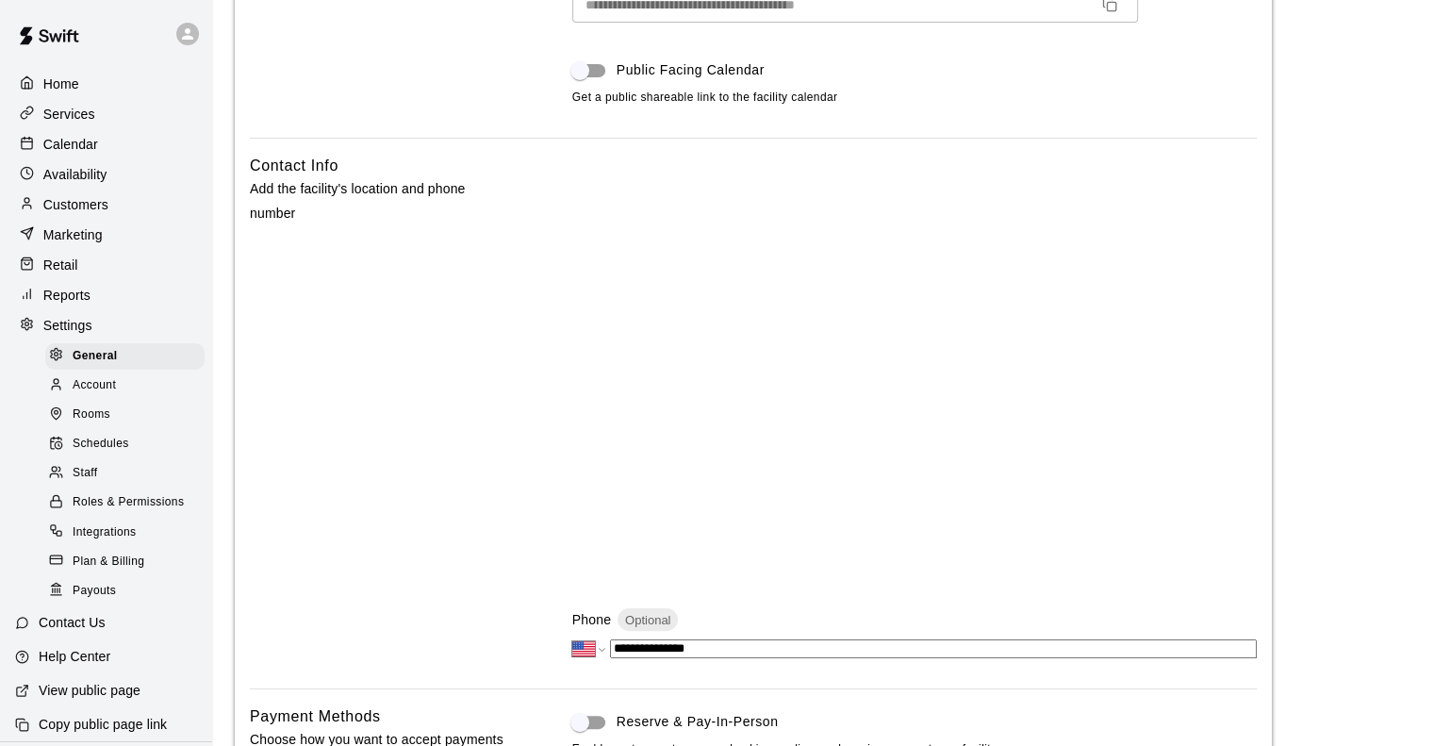
scroll to position [94, 0]
